Goal: Transaction & Acquisition: Obtain resource

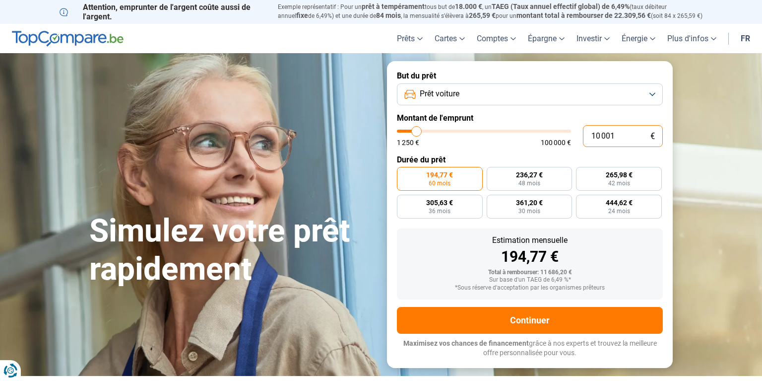
click at [597, 136] on input "10 001" at bounding box center [623, 136] width 80 height 22
type input "1 001"
type input "1250"
type input "1"
type input "1250"
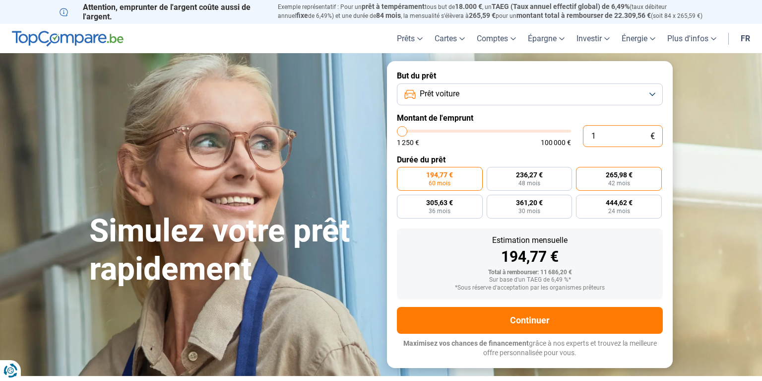
type input "0"
type input "1250"
type input "1 250"
type input "1250"
radio input "true"
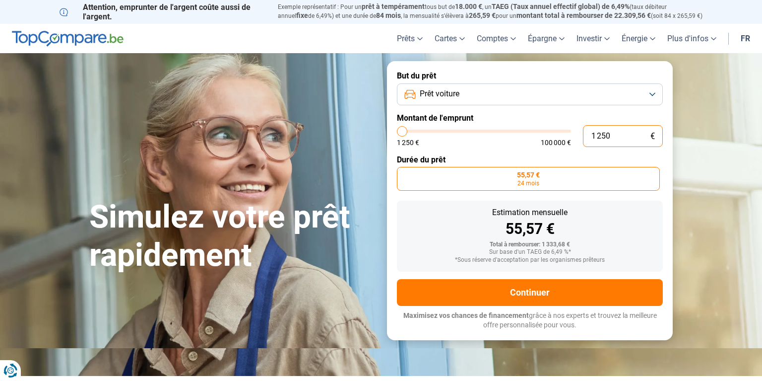
type input "12 502"
type input "12500"
type input "125 023"
type input "100000"
type input "12 502"
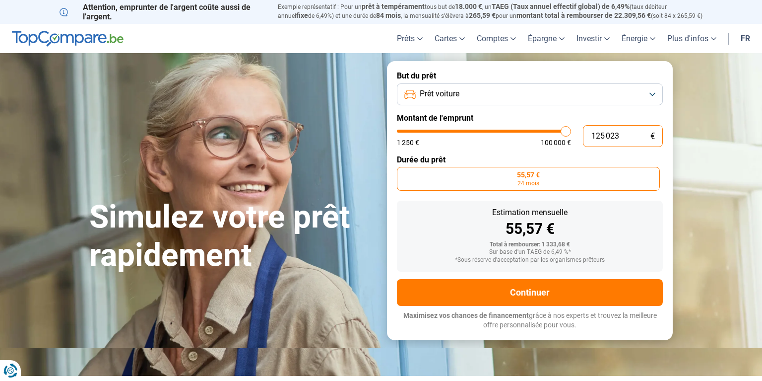
type input "12500"
type input "1 250"
type input "1250"
type input "125"
type input "1250"
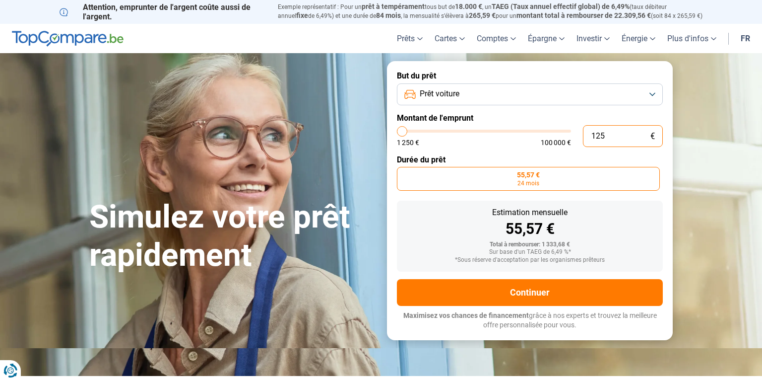
type input "12"
type input "1250"
type input "1"
type input "1250"
type input "0"
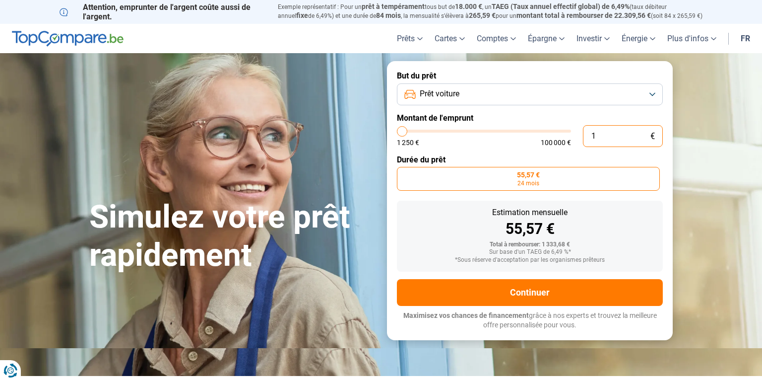
type input "1250"
type input "2"
type input "1250"
type input "23"
type input "1250"
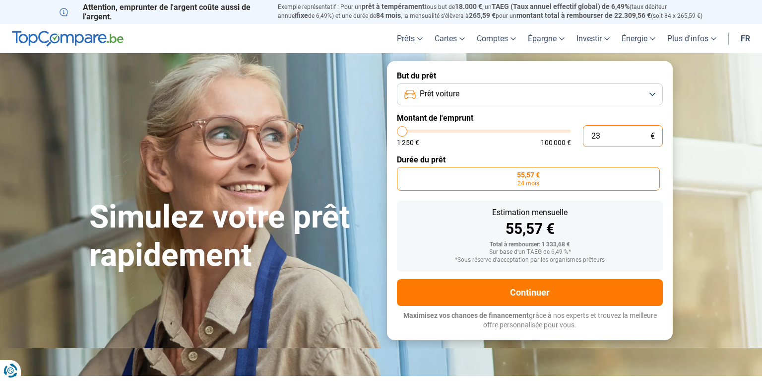
type input "230"
type input "1250"
type input "2 300"
type input "2250"
type input "23 000"
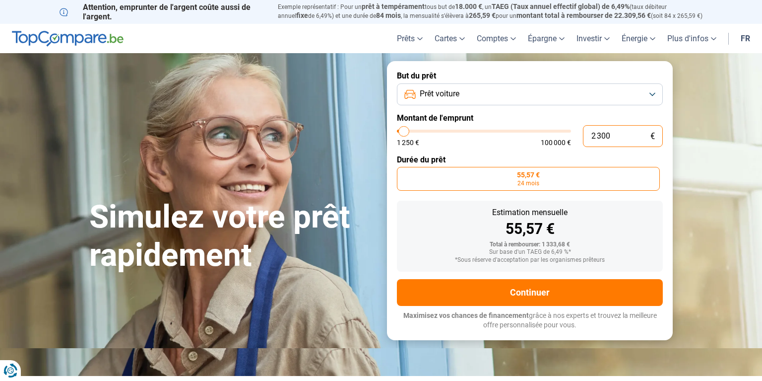
type input "23000"
radio input "false"
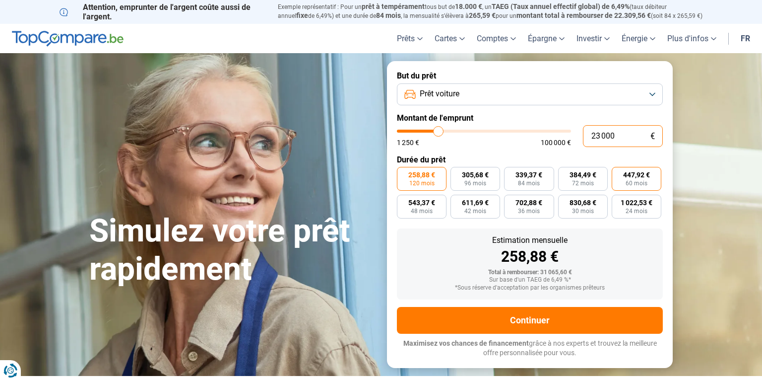
type input "23 000"
click at [645, 181] on span "60 mois" at bounding box center [637, 183] width 22 height 6
click at [619, 173] on input "447,92 € 60 mois" at bounding box center [615, 170] width 6 height 6
radio input "true"
click at [652, 96] on button "Prêt voiture" at bounding box center [530, 94] width 266 height 22
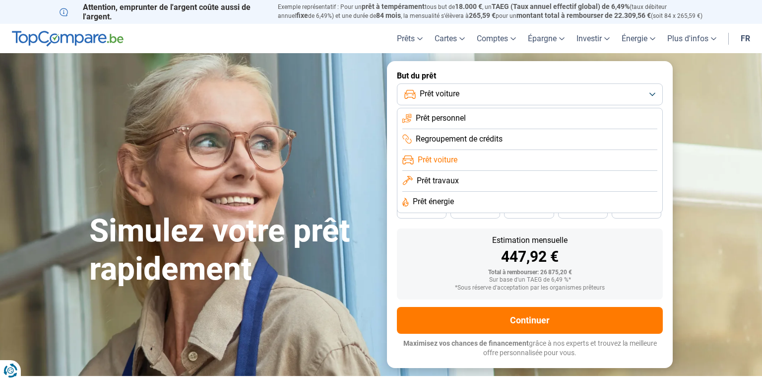
click at [493, 140] on span "Regroupement de crédits" at bounding box center [459, 139] width 87 height 11
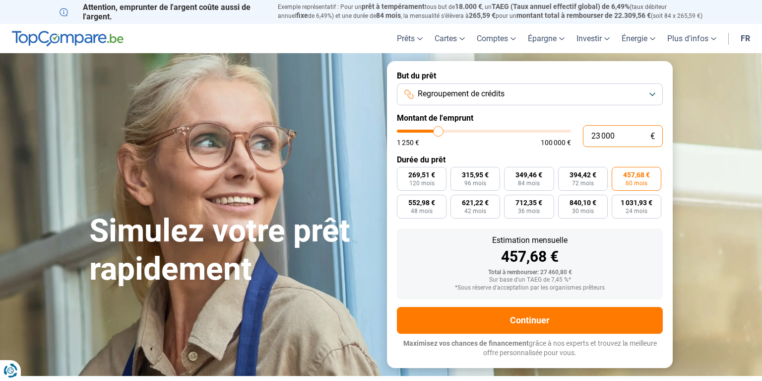
click at [627, 136] on input "23 000" at bounding box center [623, 136] width 80 height 22
type input "2 300"
type input "2250"
type input "230"
type input "1250"
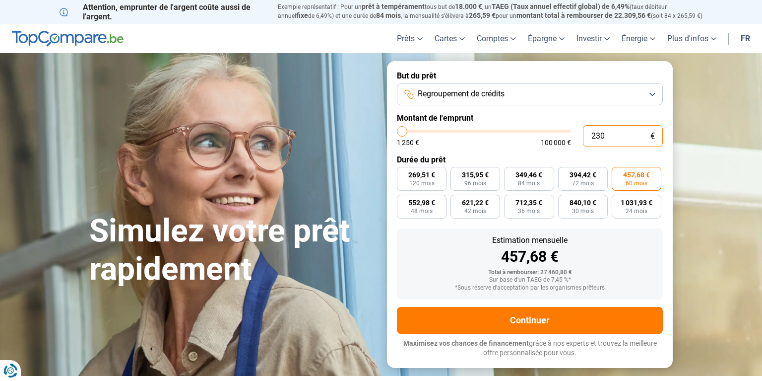
type input "23"
type input "1250"
type input "2"
type input "1250"
type input "0"
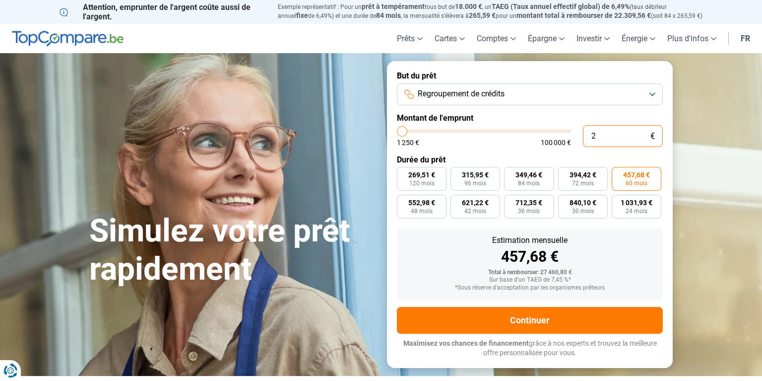
type input "1250"
type input "1 250"
type input "1250"
radio input "true"
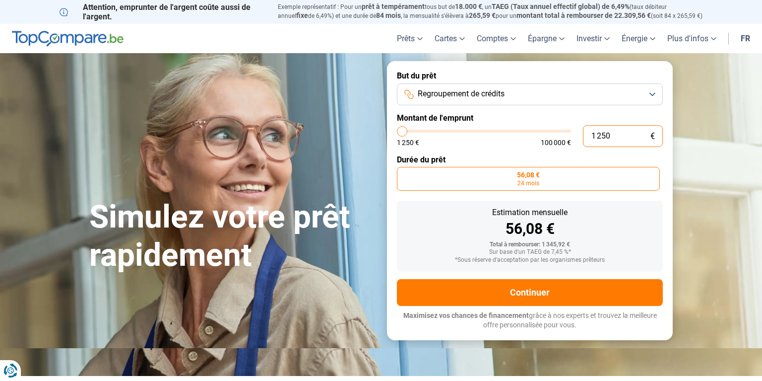
type input "125"
type input "1250"
type input "12"
type input "1250"
type input "1"
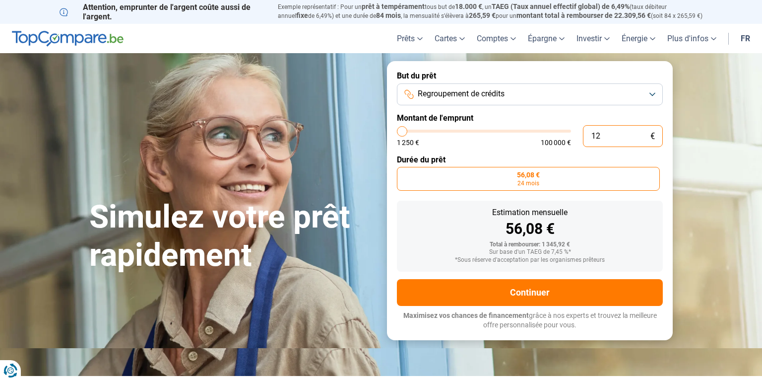
type input "1250"
type input "0"
type input "1250"
type input "1 250"
type input "1250"
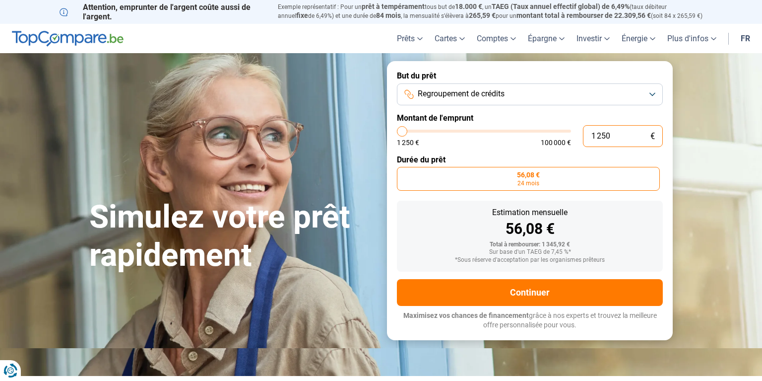
type input "12 504"
type input "12500"
type input "125 045"
type input "100000"
type input "100 000"
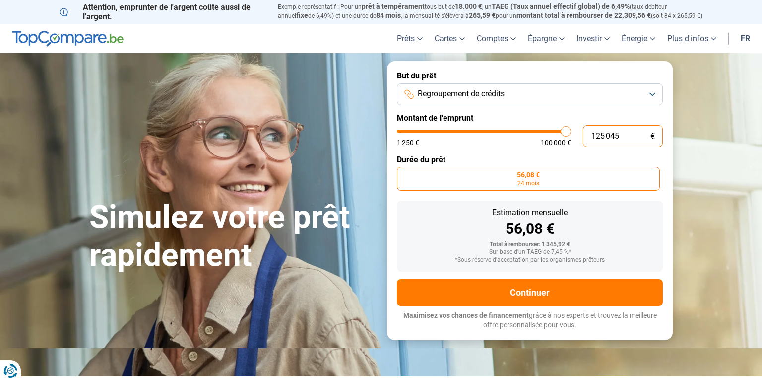
type input "100000"
radio input "false"
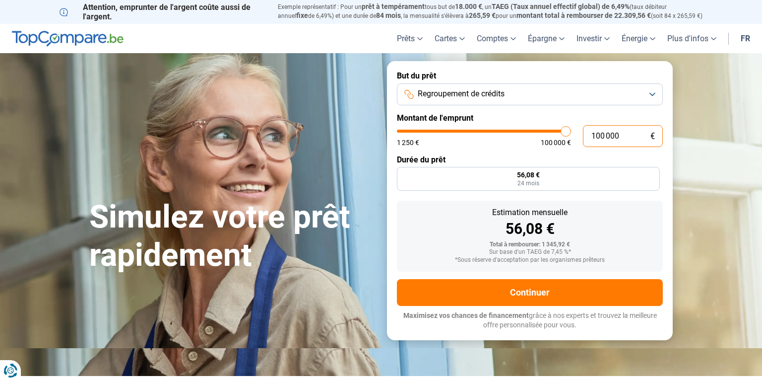
type input "10 000"
type input "10000"
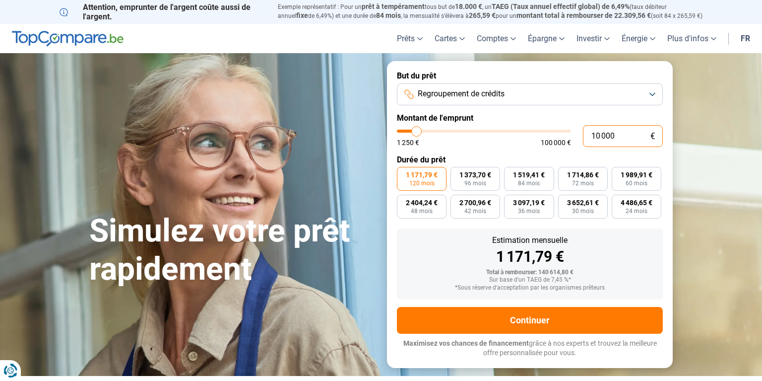
type input "1 000"
type input "1250"
type input "100"
type input "1250"
type input "10"
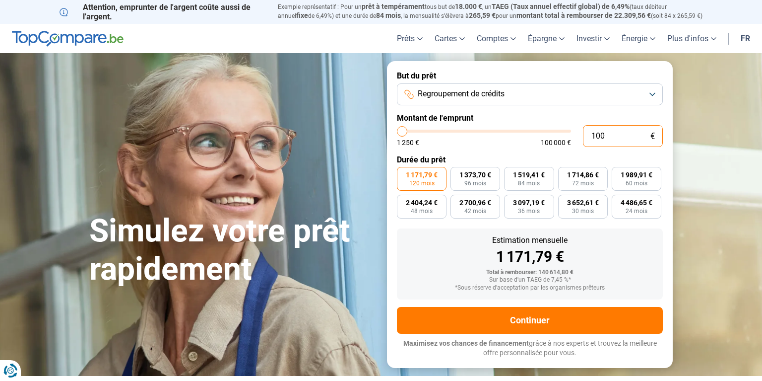
type input "1250"
type input "1"
type input "1250"
type input "0"
type input "1250"
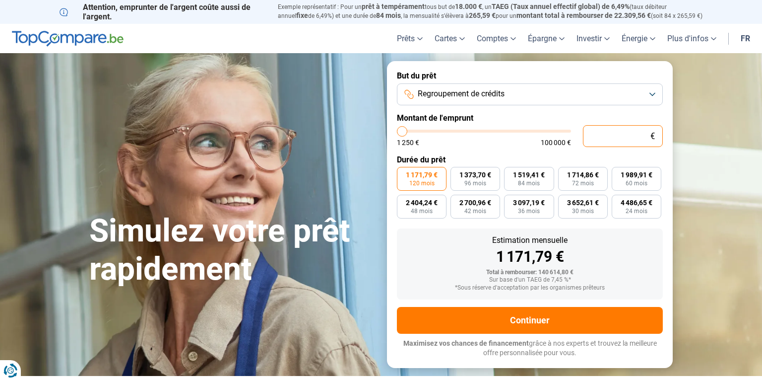
type input "4"
type input "1250"
type input "45"
type input "1250"
type input "450"
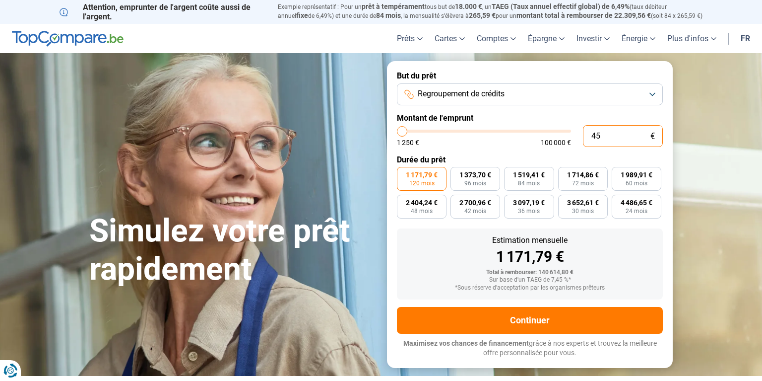
type input "1250"
type input "4 500"
type input "4500"
type input "45 000"
type input "45000"
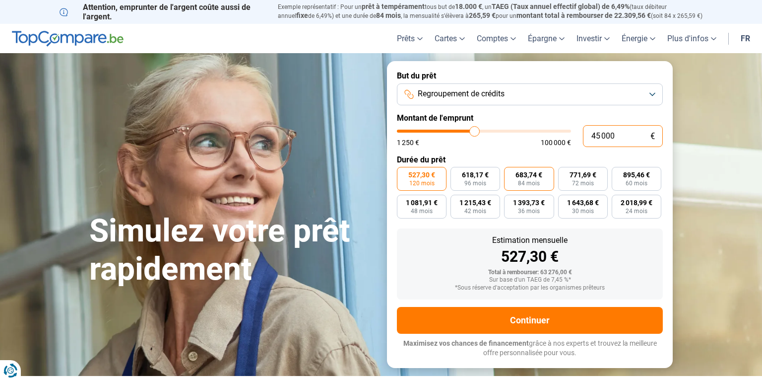
type input "45 000"
click at [523, 185] on span "84 mois" at bounding box center [529, 183] width 22 height 6
click at [511, 173] on input "683,74 € 84 mois" at bounding box center [507, 170] width 6 height 6
radio input "true"
click at [675, 173] on div "But du prêt Regroupement de crédits Montant de l'emprunt 45 000 € 1 250 € 100 0…" at bounding box center [530, 214] width 298 height 306
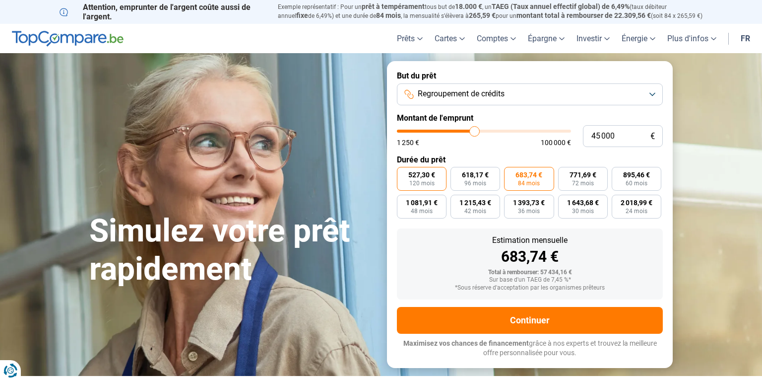
click at [410, 183] on span "120 mois" at bounding box center [422, 183] width 25 height 6
click at [404, 173] on input "527,30 € 120 mois" at bounding box center [400, 170] width 6 height 6
radio input "true"
click at [521, 180] on span "84 mois" at bounding box center [529, 183] width 22 height 6
click at [511, 173] on input "683,74 € 84 mois" at bounding box center [507, 170] width 6 height 6
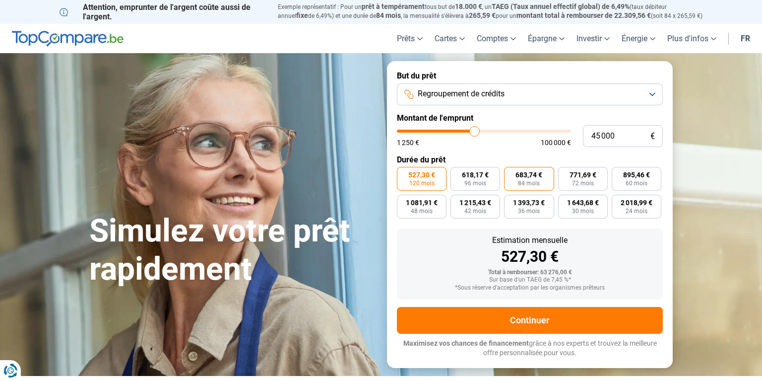
radio input "true"
click at [571, 133] on div "1 250 € 100 000 €" at bounding box center [484, 138] width 174 height 16
click at [570, 131] on input "range" at bounding box center [484, 131] width 174 height 3
type input "45 500"
type input "45500"
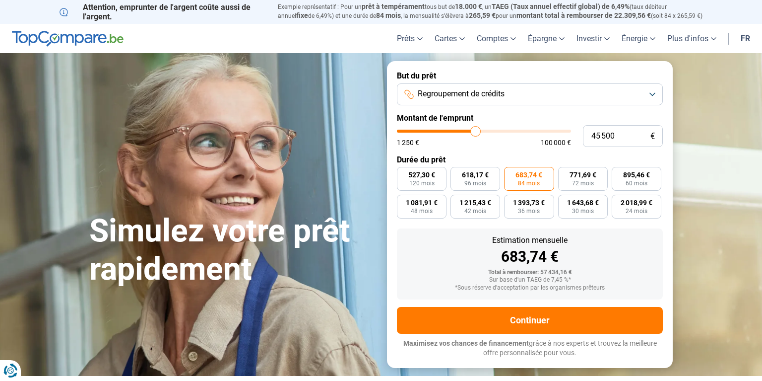
type input "45 750"
type input "45750"
type input "46 250"
type input "46250"
type input "47 000"
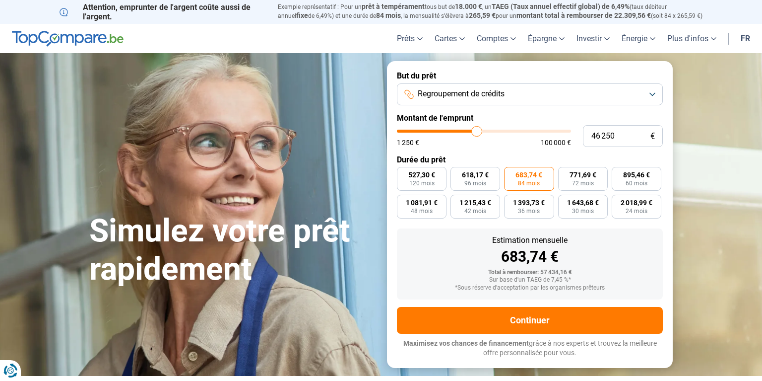
type input "47000"
type input "48 250"
type input "48250"
type input "49 250"
type input "49250"
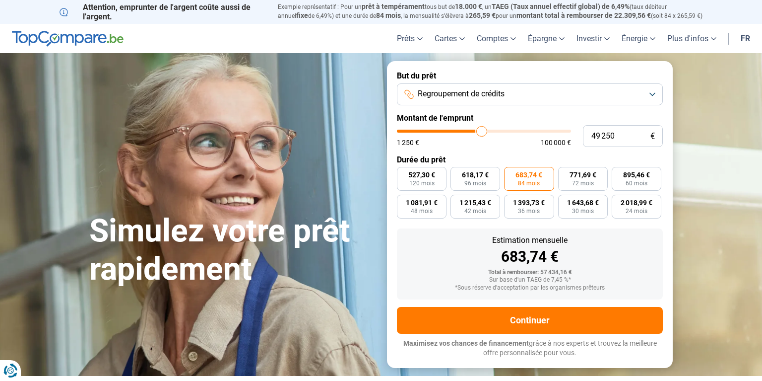
type input "50 250"
type input "50250"
type input "51 750"
type input "51750"
type input "53 500"
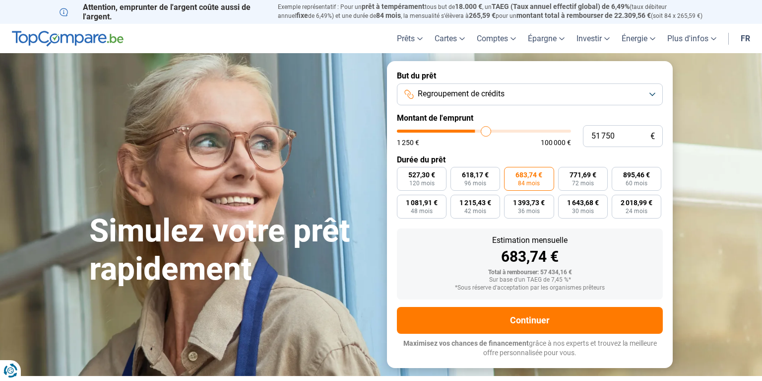
type input "53500"
type input "55 250"
type input "55250"
type input "57 250"
type input "57250"
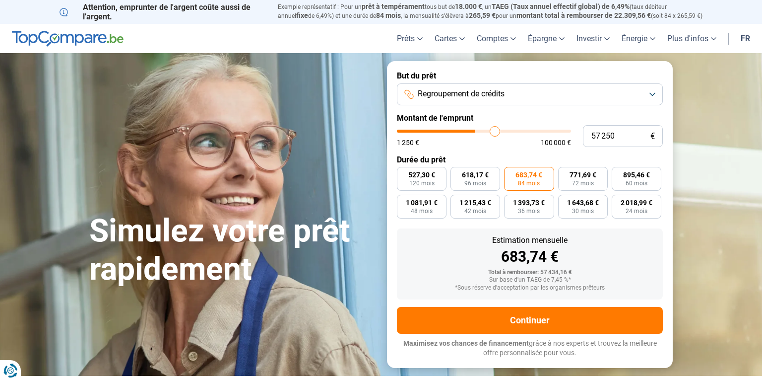
type input "60 000"
type input "60000"
type input "62 750"
type input "62750"
type input "66 250"
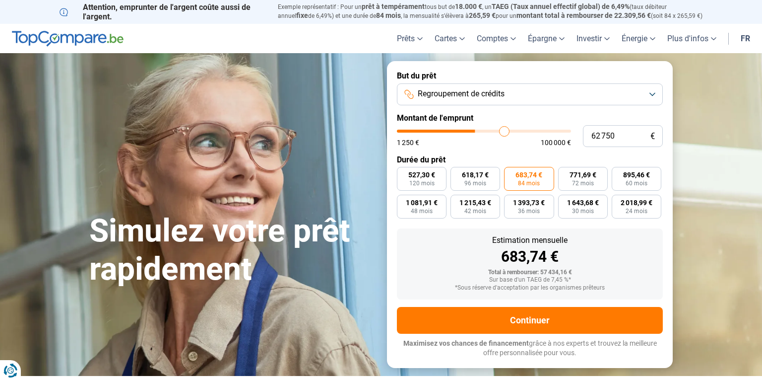
type input "66250"
type input "69 750"
type input "69750"
type input "73 250"
type input "73250"
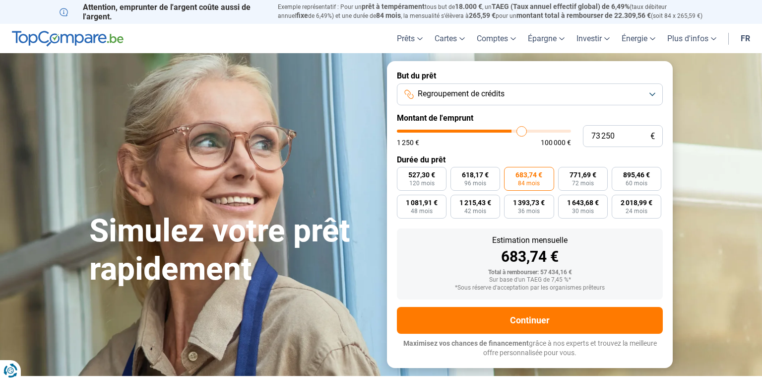
type input "76 500"
type input "76500"
type input "79 500"
type input "79500"
type input "82 000"
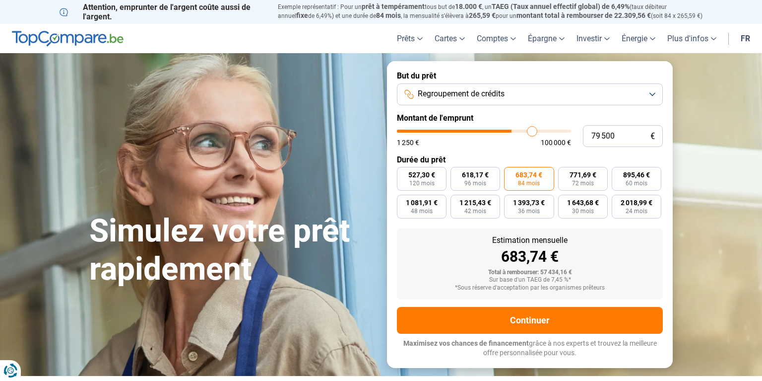
type input "82000"
type input "84 500"
type input "84500"
type input "86 750"
type input "86750"
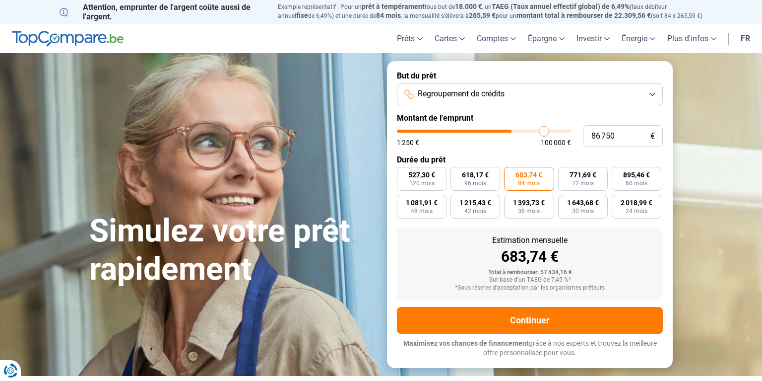
type input "88 750"
type input "88750"
type input "90 500"
type input "90500"
type input "92 250"
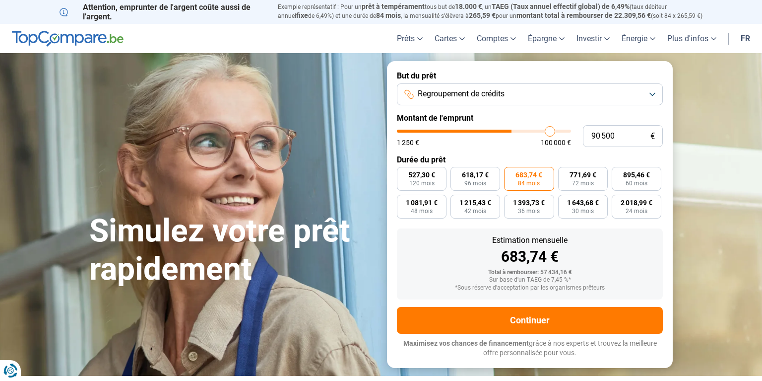
type input "92250"
type input "94 000"
type input "94000"
type input "96 000"
type input "96000"
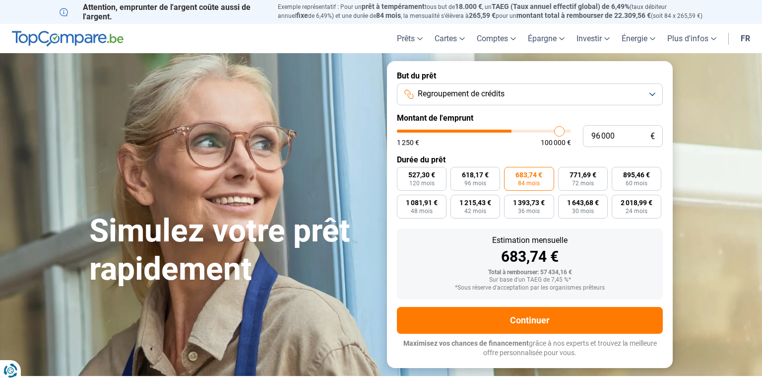
type input "97 750"
type input "97750"
type input "99 250"
type input "99250"
type input "100 000"
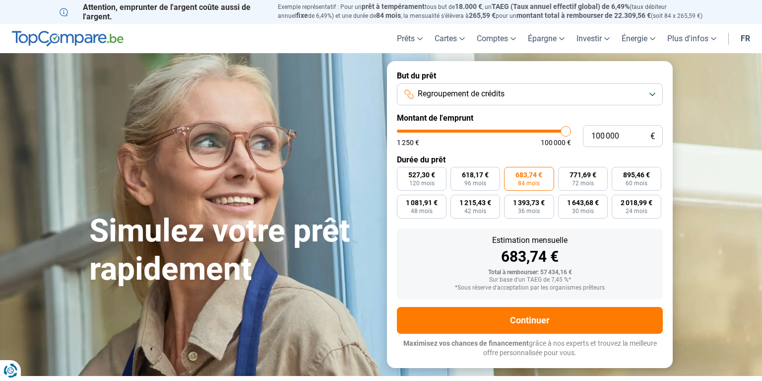
drag, startPoint x: 476, startPoint y: 131, endPoint x: 579, endPoint y: 134, distance: 103.3
type input "100000"
click at [571, 133] on input "range" at bounding box center [484, 131] width 174 height 3
radio input "true"
click at [529, 179] on label "1 519,41 € 84 mois" at bounding box center [529, 179] width 50 height 24
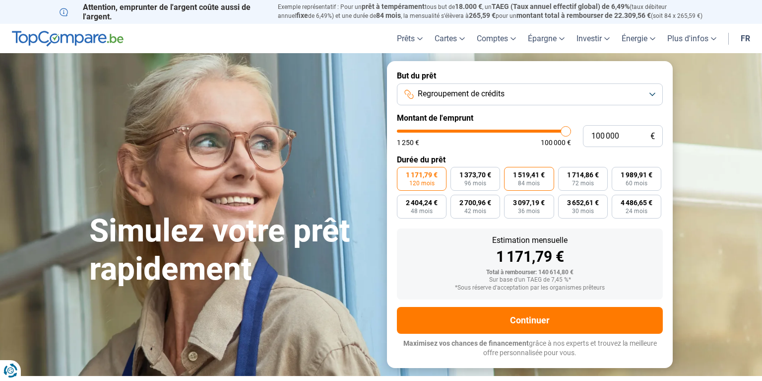
click at [511, 173] on input "1 519,41 € 84 mois" at bounding box center [507, 170] width 6 height 6
radio input "true"
click at [524, 133] on div "1 250 € 100 000 €" at bounding box center [484, 138] width 174 height 16
click at [487, 136] on div "1 250 € 100 000 €" at bounding box center [484, 138] width 174 height 16
type input "53 750"
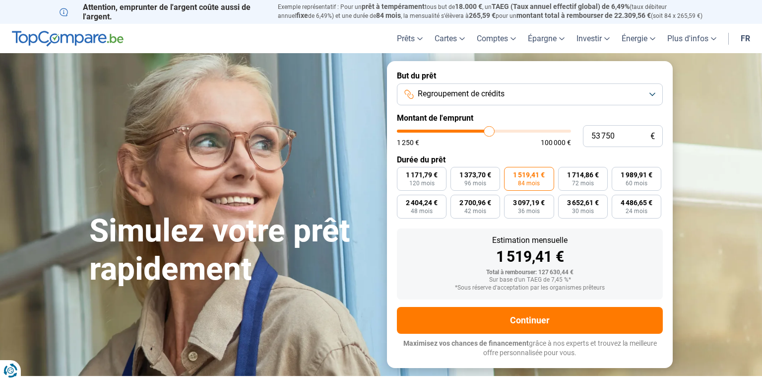
type input "53750"
click at [489, 133] on input "range" at bounding box center [484, 131] width 174 height 3
radio input "true"
type input "53 250"
type input "53250"
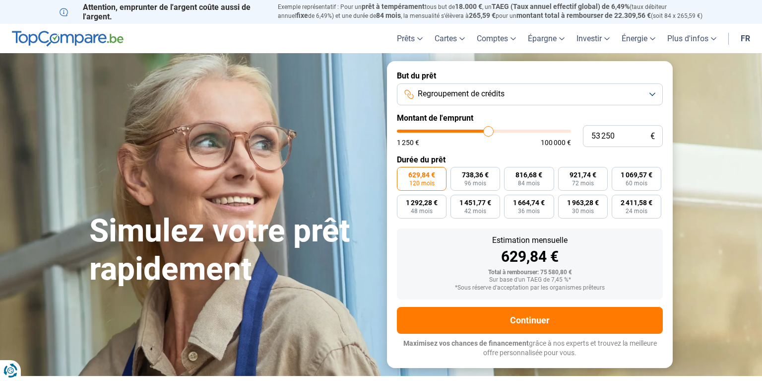
type input "52 750"
type input "52750"
type input "52 500"
type input "52500"
type input "51 750"
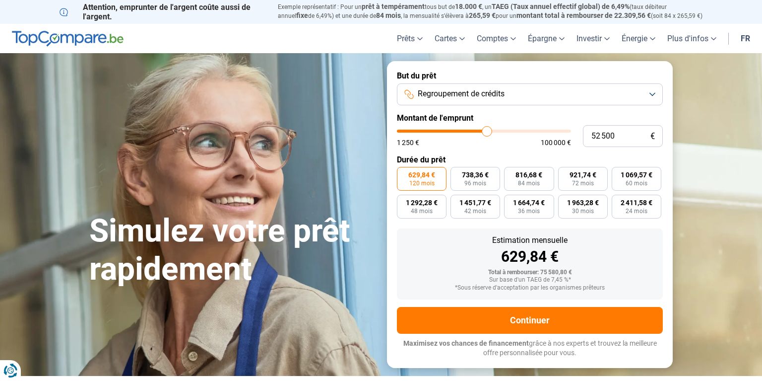
type input "51750"
type input "51 250"
type input "51250"
type input "50 250"
type input "50250"
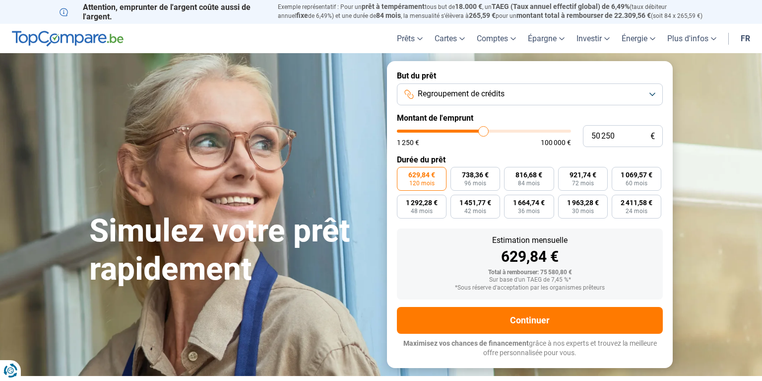
type input "50 000"
type input "50000"
type input "49 750"
type input "49750"
type input "49 500"
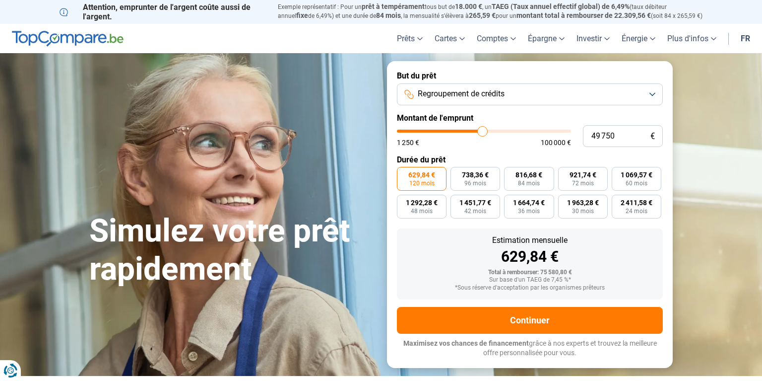
type input "49500"
type input "49 250"
type input "49250"
type input "49 000"
type input "49000"
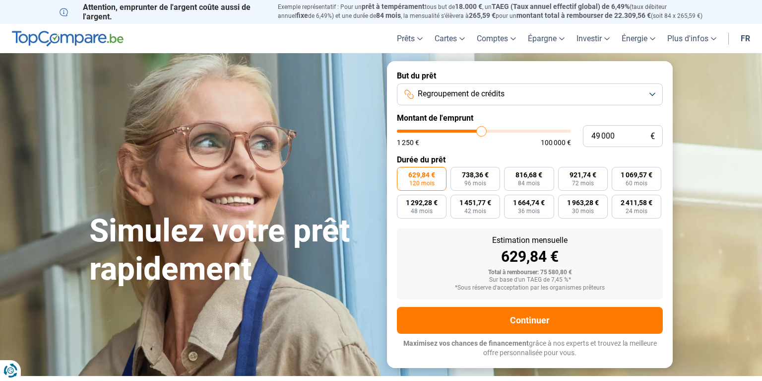
type input "48 750"
type input "48750"
type input "48 250"
type input "48250"
type input "48 000"
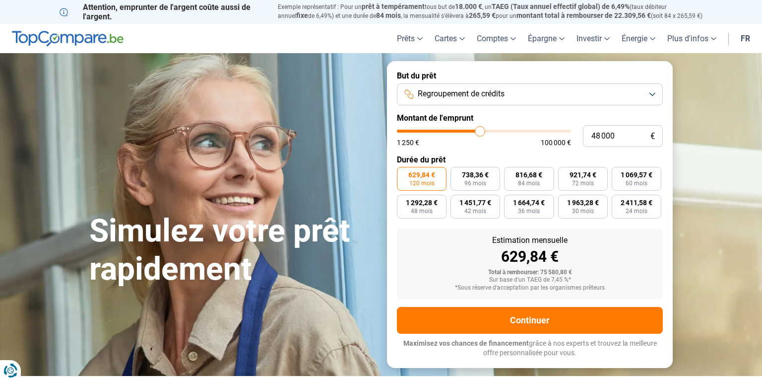
type input "48000"
type input "47 750"
type input "47750"
type input "47 500"
type input "47500"
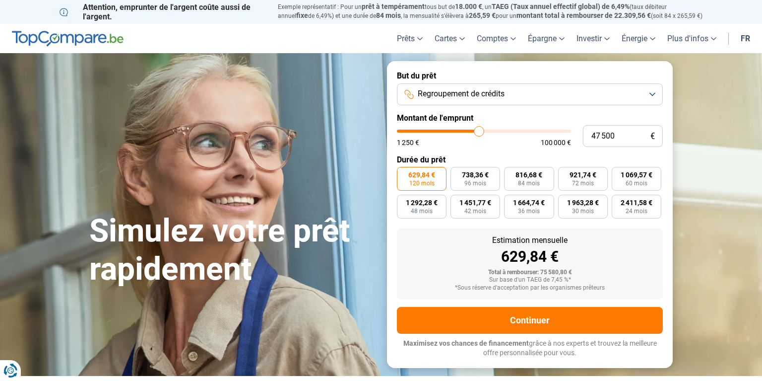
type input "47 750"
type input "47750"
type input "48 000"
type input "48000"
type input "48 250"
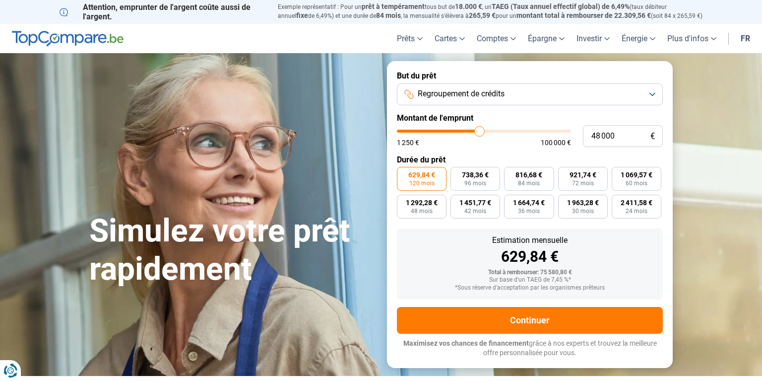
type input "48250"
type input "48 500"
type input "48500"
type input "49 000"
type input "49000"
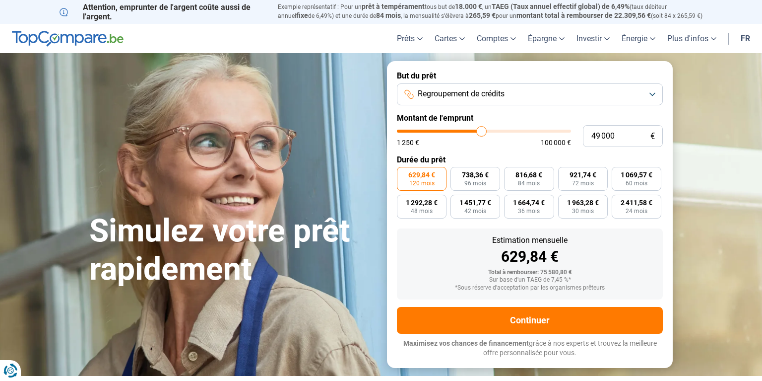
type input "49 250"
drag, startPoint x: 488, startPoint y: 133, endPoint x: 484, endPoint y: 133, distance: 5.0
click at [484, 133] on input "range" at bounding box center [484, 131] width 174 height 3
click at [623, 137] on input "50 000" at bounding box center [623, 136] width 80 height 22
click at [538, 178] on span "683,74 €" at bounding box center [529, 174] width 27 height 7
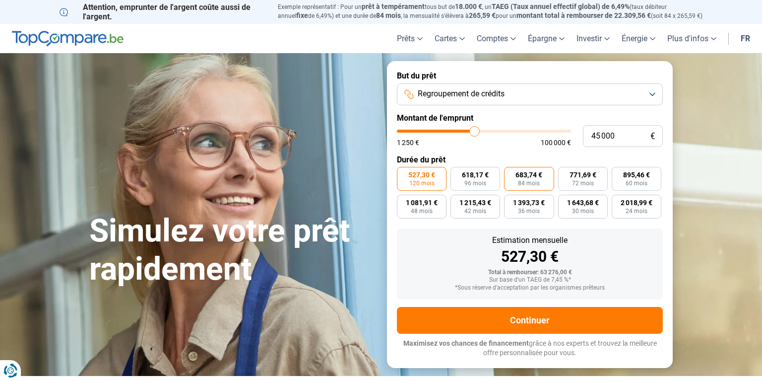
click at [511, 173] on input "683,74 € 84 mois" at bounding box center [507, 170] width 6 height 6
click at [535, 95] on button "Regroupement de crédits" at bounding box center [530, 94] width 266 height 22
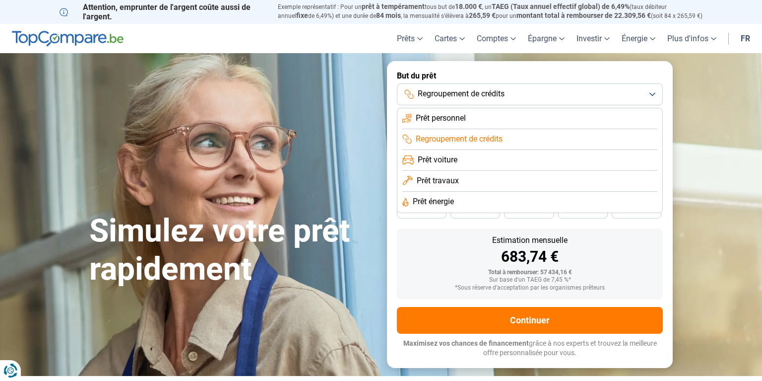
click at [436, 161] on span "Prêt voiture" at bounding box center [438, 159] width 40 height 11
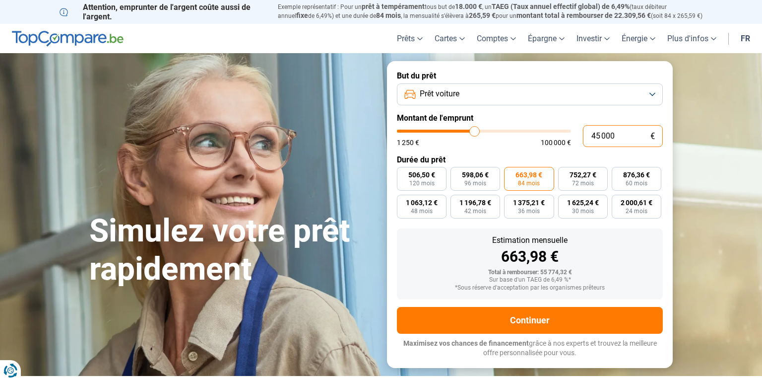
click at [597, 137] on input "45 000" at bounding box center [623, 136] width 80 height 22
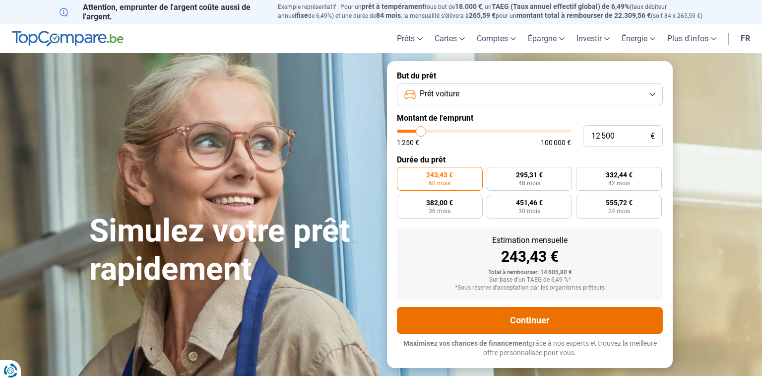
click at [526, 316] on button "Continuer" at bounding box center [530, 320] width 266 height 27
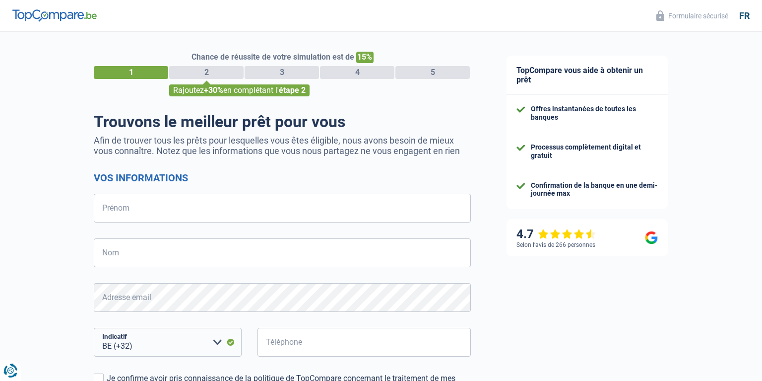
select select "32"
